Goal: Information Seeking & Learning: Learn about a topic

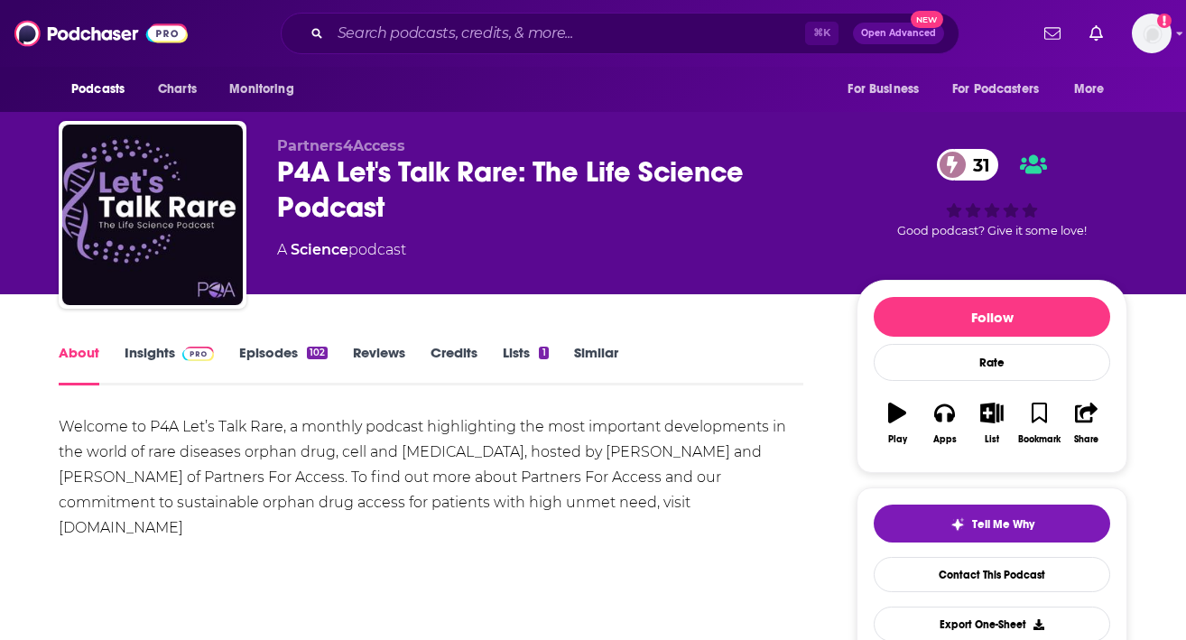
click at [145, 349] on link "Insights" at bounding box center [169, 365] width 89 height 42
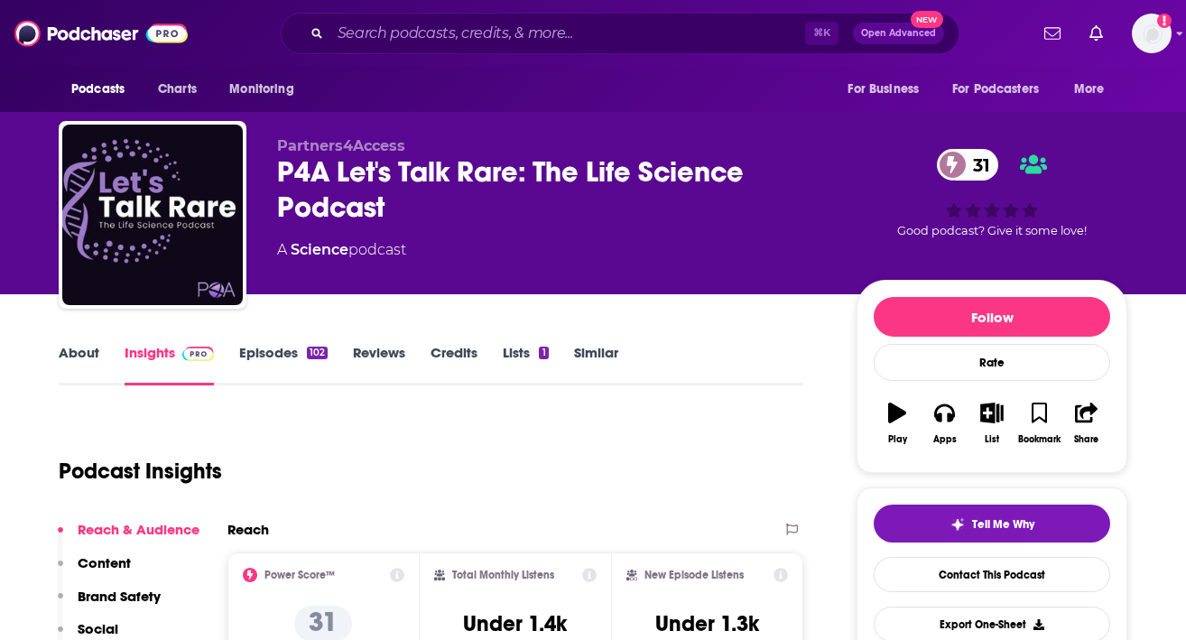
click at [72, 347] on link "About" at bounding box center [79, 365] width 41 height 42
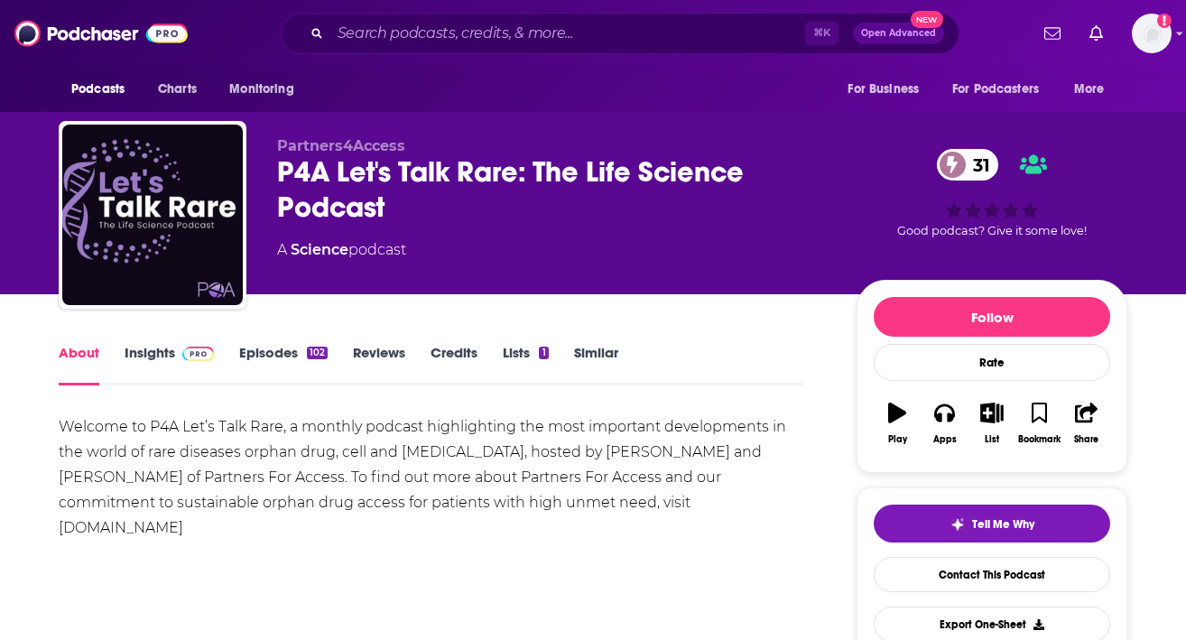
click at [150, 356] on link "Insights" at bounding box center [169, 365] width 89 height 42
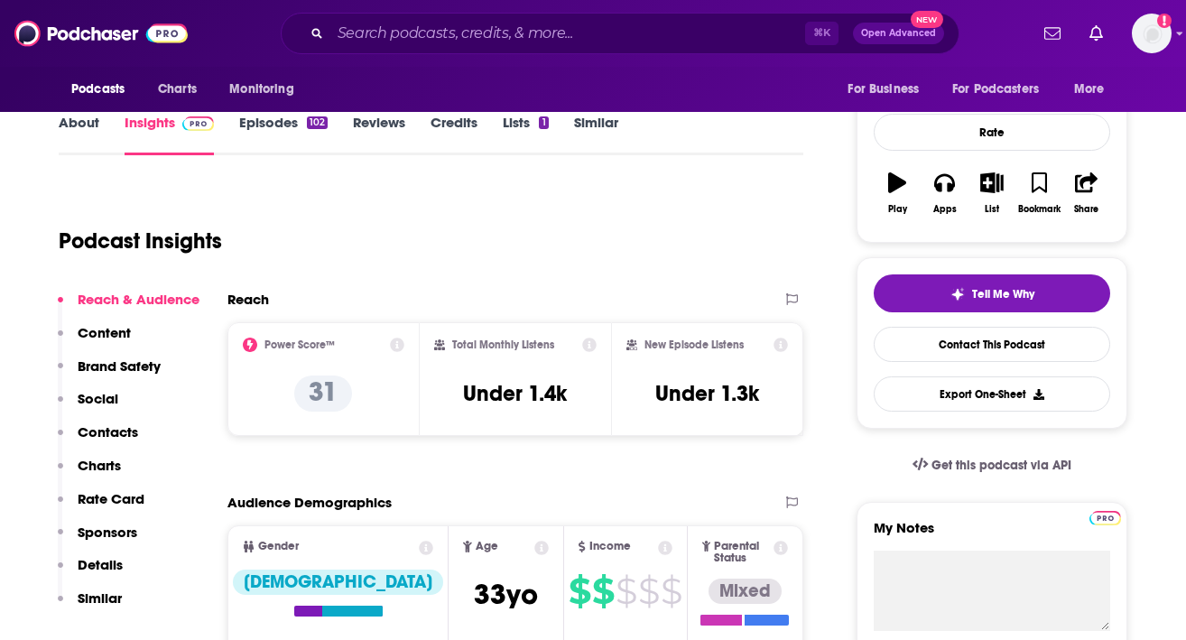
scroll to position [228, 0]
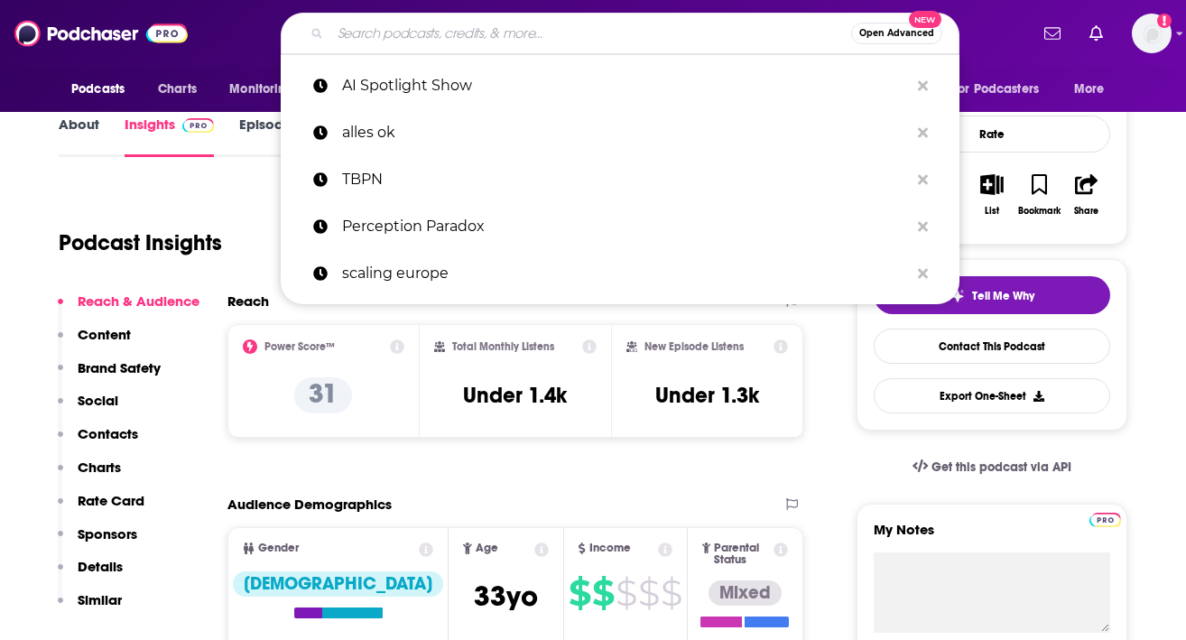
click at [501, 28] on input "Search podcasts, credits, & more..." at bounding box center [590, 33] width 521 height 29
paste input "The RealPharma Podcast"
type input "The RealPharma Podcast"
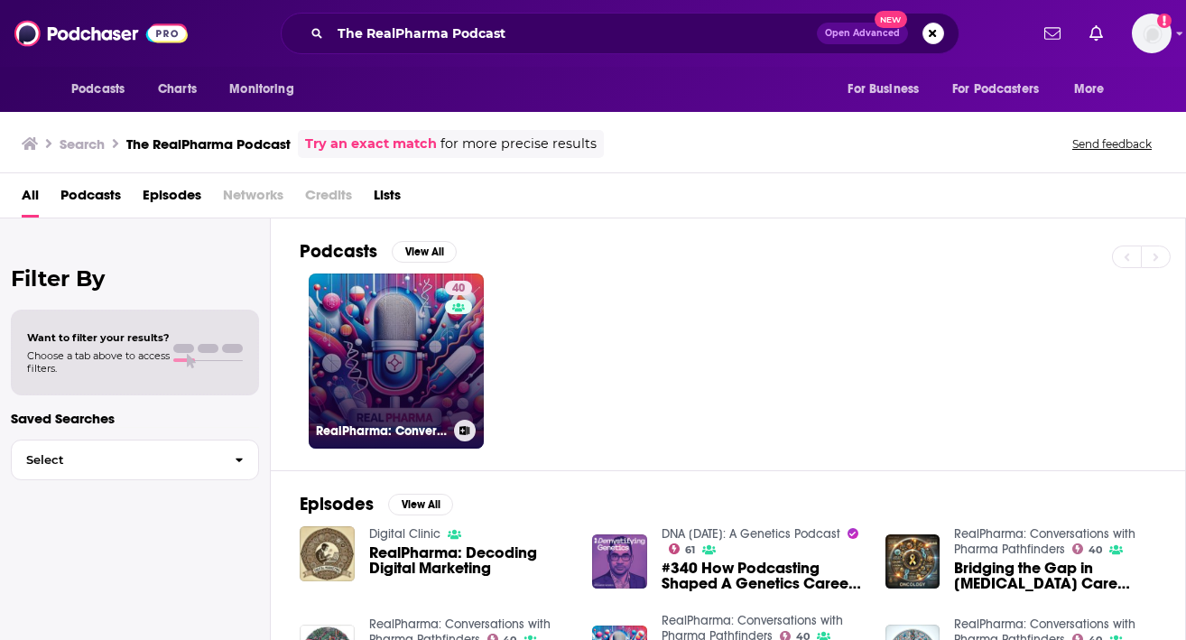
click at [349, 353] on link "40 RealPharma: Conversations with Pharma Pathfinders" at bounding box center [396, 360] width 175 height 175
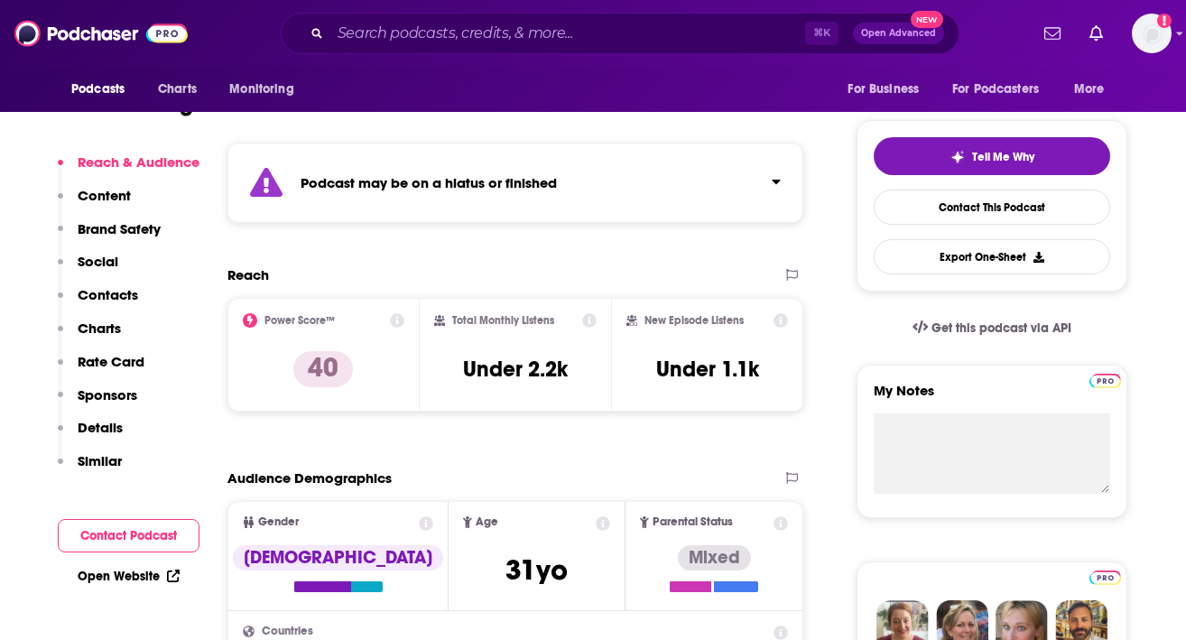
scroll to position [215, 0]
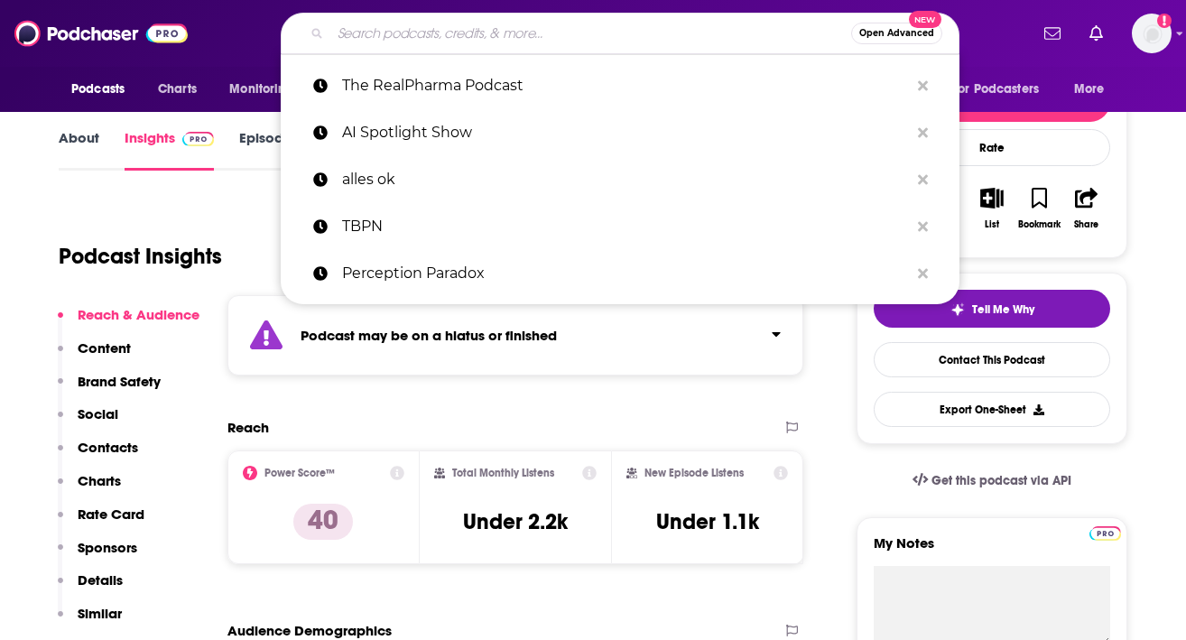
click at [573, 37] on input "Search podcasts, credits, & more..." at bounding box center [590, 33] width 521 height 29
paste input "From Lab to Launch"
type input "From Lab to Launch"
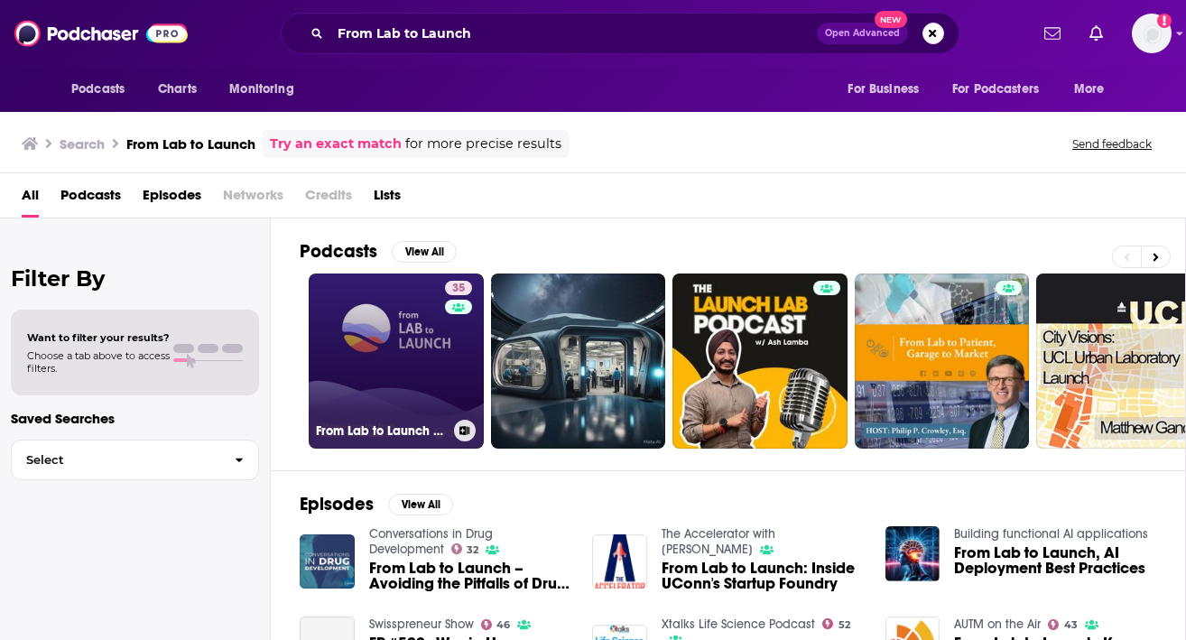
click at [392, 414] on link "35 From Lab to Launch by [PERSON_NAME]" at bounding box center [396, 360] width 175 height 175
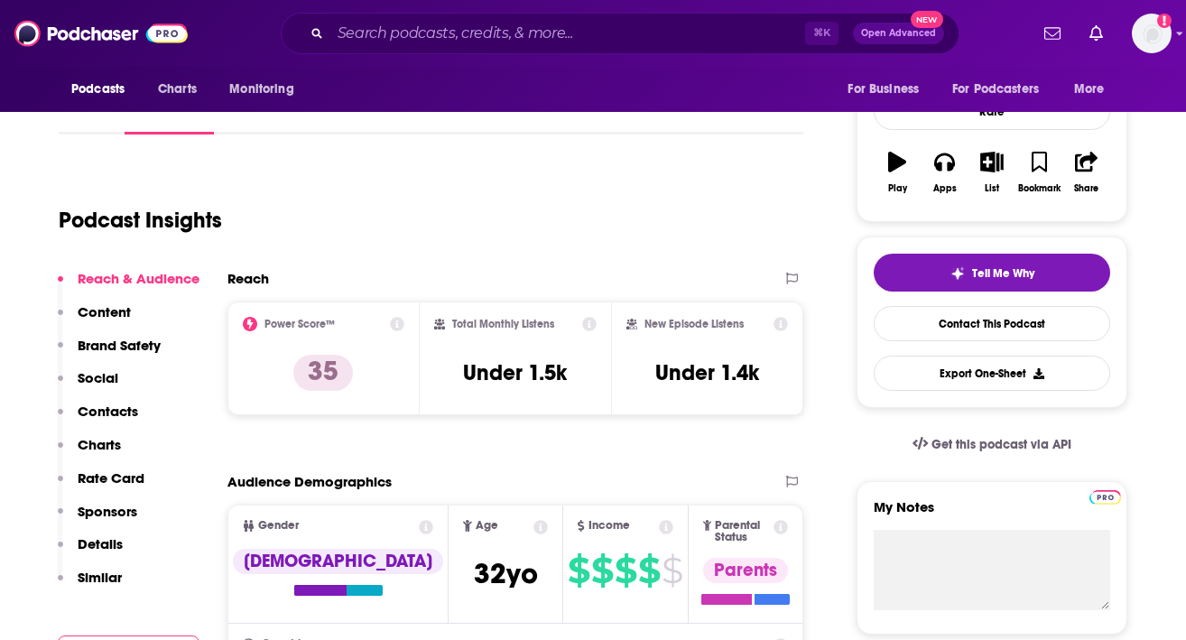
scroll to position [238, 0]
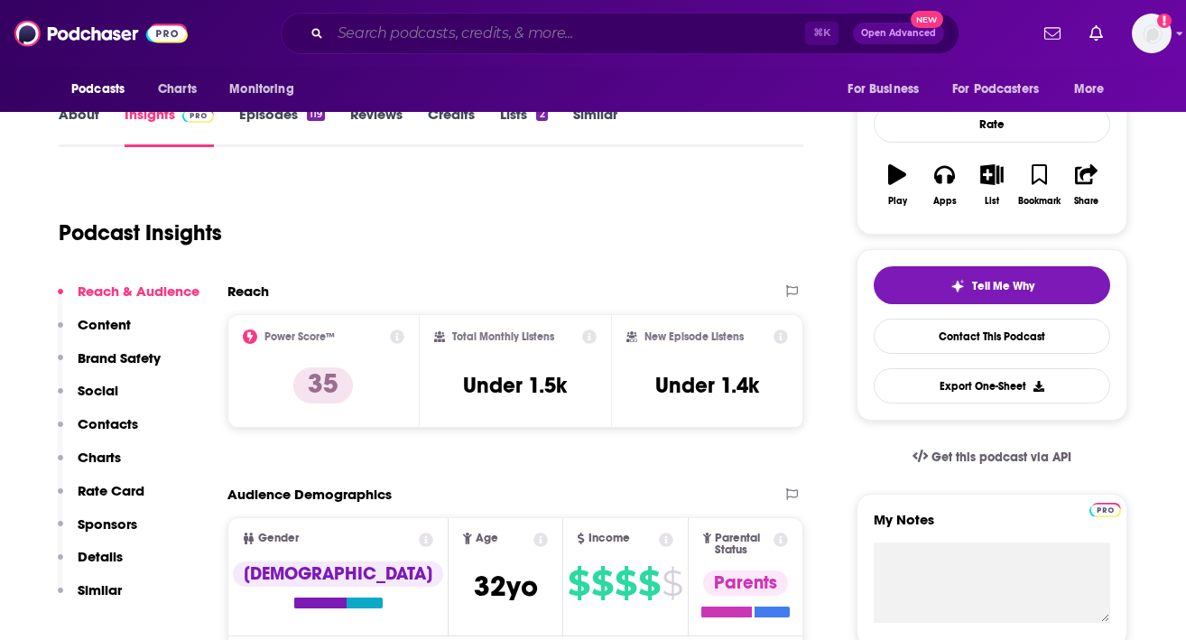
click at [517, 34] on input "Search podcasts, credits, & more..." at bounding box center [567, 33] width 475 height 29
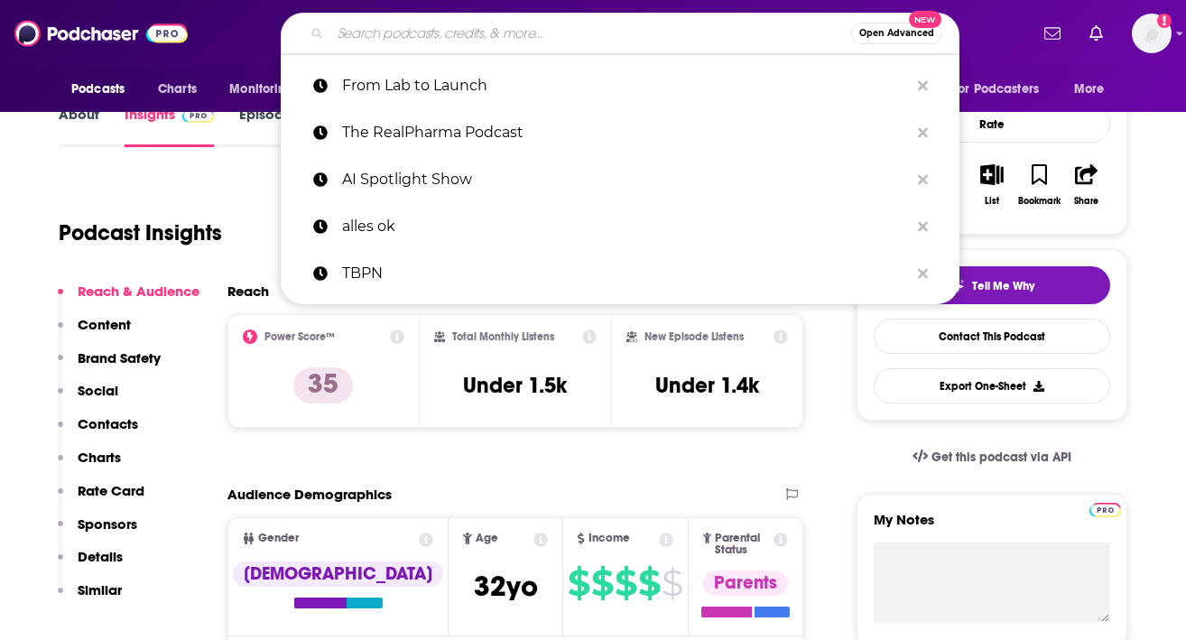
paste input "Transformation in Trials"
type input "Transformation in Trials"
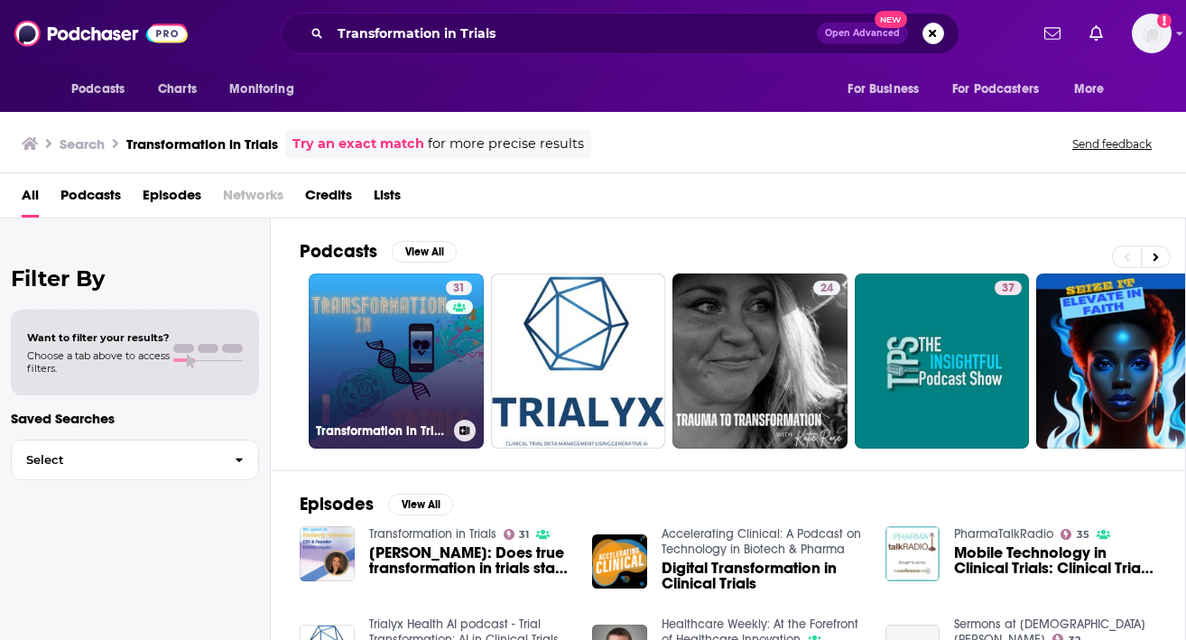
click at [408, 409] on link "31 Transformation in Trials" at bounding box center [396, 360] width 175 height 175
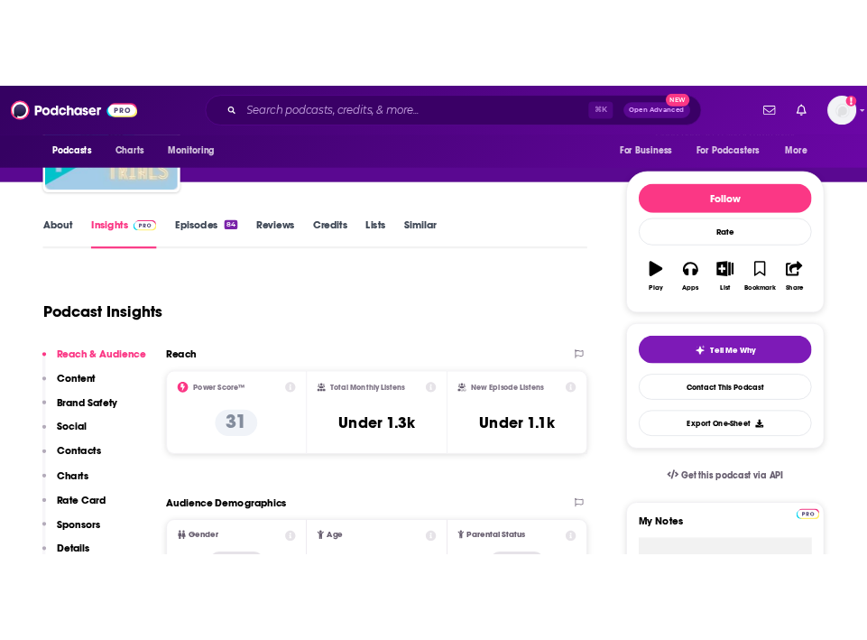
scroll to position [171, 0]
